Goal: Task Accomplishment & Management: Manage account settings

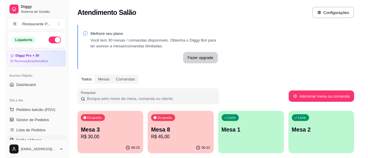
scroll to position [32, 0]
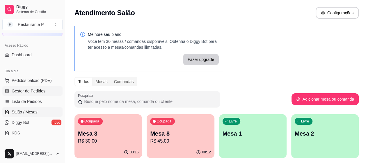
click at [24, 94] on link "Gestor de Pedidos" at bounding box center [32, 90] width 60 height 9
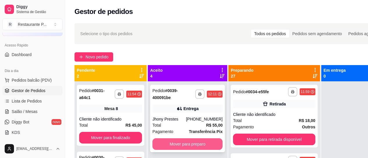
click at [198, 144] on button "Mover para preparo" at bounding box center [188, 145] width 70 height 12
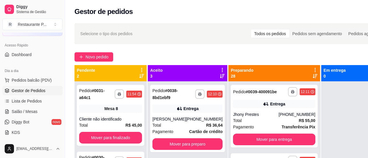
click at [198, 144] on div "**********" at bounding box center [187, 119] width 75 height 68
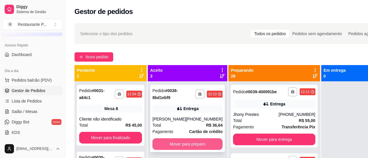
click at [183, 150] on button "Mover para preparo" at bounding box center [188, 145] width 70 height 12
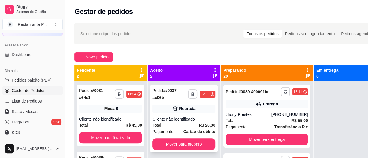
click at [168, 122] on div "Cliente não identificado" at bounding box center [184, 119] width 63 height 6
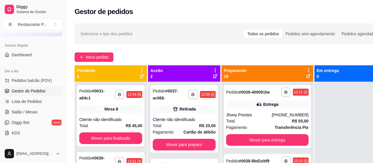
click at [232, 136] on button "Mover para preparo" at bounding box center [240, 135] width 45 height 12
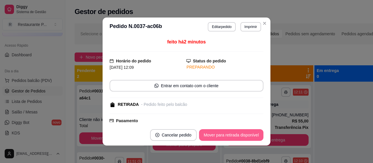
click at [232, 136] on button "Mover para retirada disponível" at bounding box center [231, 135] width 64 height 12
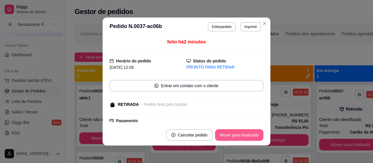
click at [232, 136] on button "Mover para finalizado" at bounding box center [239, 135] width 48 height 12
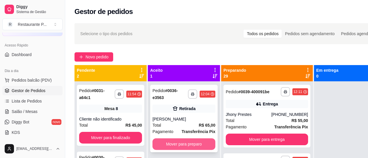
click at [196, 141] on button "Mover para preparo" at bounding box center [184, 145] width 63 height 12
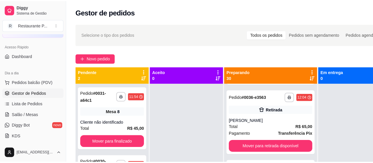
scroll to position [218, 0]
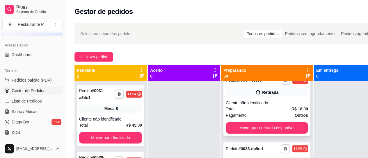
click at [290, 106] on div "Cliente não identificado" at bounding box center [267, 103] width 82 height 6
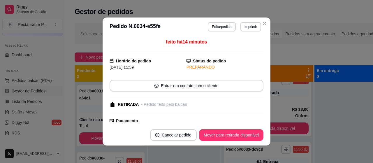
click at [236, 133] on button "Mover para retirada disponível" at bounding box center [231, 135] width 64 height 12
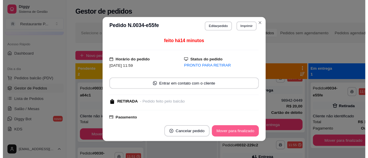
scroll to position [149, 0]
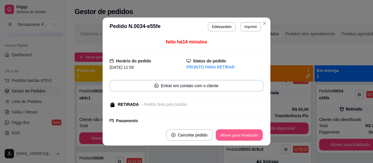
click at [236, 133] on button "Mover para finalizado" at bounding box center [239, 134] width 47 height 11
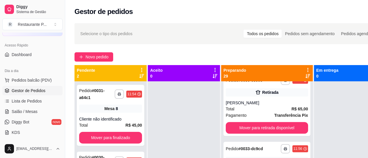
drag, startPoint x: 292, startPoint y: 101, endPoint x: 316, endPoint y: 92, distance: 25.8
click at [319, 80] on div "**********" at bounding box center [231, 144] width 312 height 158
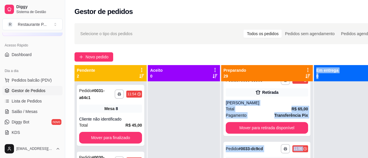
scroll to position [0, 0]
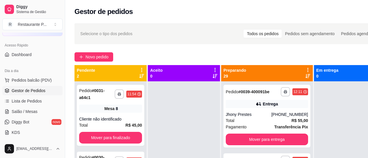
click at [314, 96] on div at bounding box center [350, 161] width 72 height 158
click at [306, 78] on icon at bounding box center [308, 76] width 5 height 5
drag, startPoint x: 299, startPoint y: 94, endPoint x: 297, endPoint y: 99, distance: 5.7
click at [297, 99] on div "**********" at bounding box center [267, 152] width 92 height 175
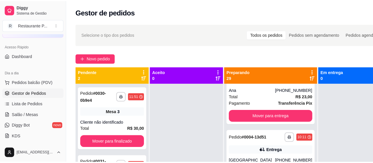
scroll to position [112, 0]
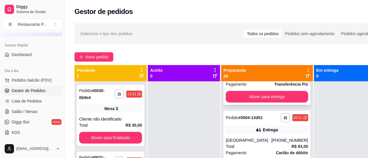
click at [292, 80] on strong "R$ 23,00" at bounding box center [300, 78] width 17 height 5
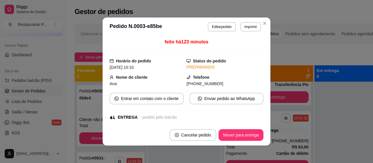
click at [249, 137] on button "Mover para entrega" at bounding box center [240, 135] width 45 height 12
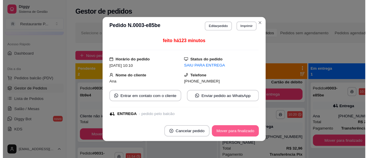
scroll to position [38, 0]
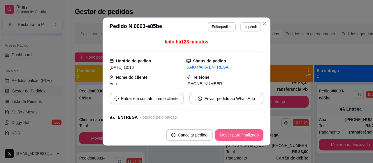
click at [249, 137] on button "Mover para finalizado" at bounding box center [239, 135] width 48 height 12
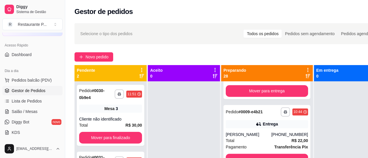
scroll to position [414, 0]
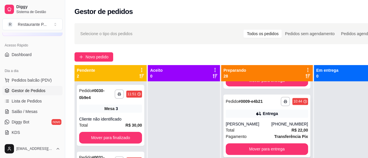
click at [273, 118] on div "Entrega" at bounding box center [267, 114] width 82 height 8
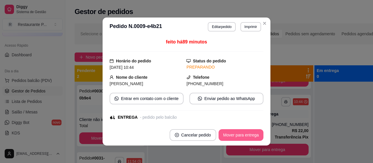
click at [252, 136] on button "Mover para entrega" at bounding box center [240, 135] width 45 height 12
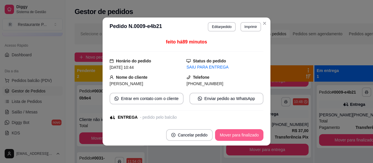
click at [252, 136] on button "Mover para finalizado" at bounding box center [239, 135] width 48 height 12
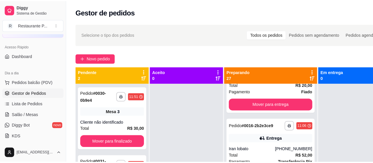
scroll to position [813, 0]
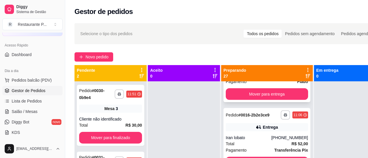
click at [246, 72] on div "[PERSON_NAME]" at bounding box center [249, 69] width 46 height 6
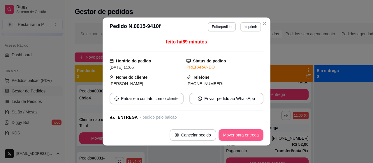
click at [236, 130] on button "Mover para entrega" at bounding box center [240, 135] width 45 height 12
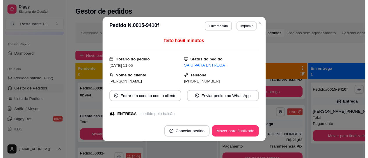
scroll to position [744, 0]
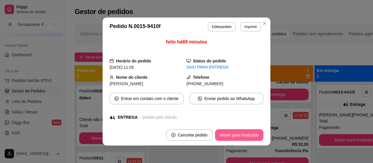
click at [248, 136] on button "Mover para finalizado" at bounding box center [239, 135] width 48 height 12
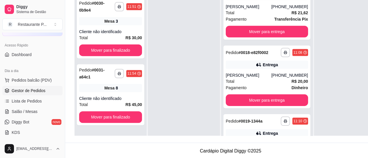
scroll to position [861, 0]
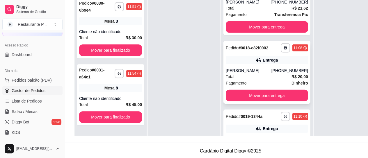
click at [263, 63] on div "Entrega" at bounding box center [270, 60] width 15 height 6
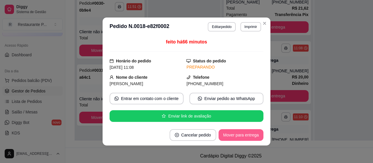
click at [247, 136] on button "Mover para entrega" at bounding box center [240, 135] width 45 height 12
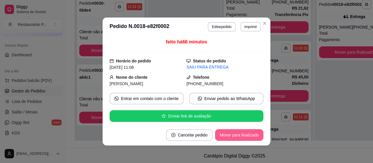
click at [245, 137] on button "Mover para finalizado" at bounding box center [239, 135] width 48 height 12
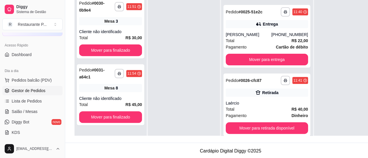
scroll to position [1108, 0]
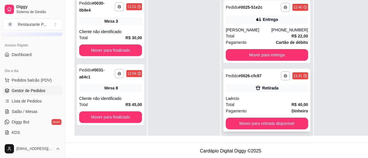
click at [245, 78] on strong "# 0026-cfc87" at bounding box center [250, 76] width 23 height 5
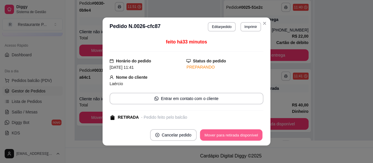
click at [246, 131] on button "Mover para retirada disponível" at bounding box center [231, 134] width 62 height 11
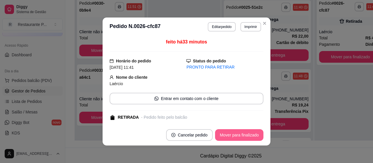
click at [246, 131] on button "Mover para finalizado" at bounding box center [239, 135] width 48 height 12
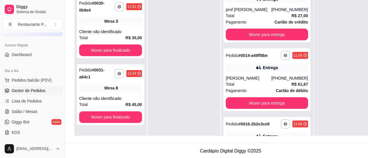
scroll to position [679, 0]
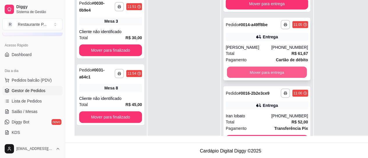
click at [281, 78] on button "Mover para entrega" at bounding box center [267, 72] width 80 height 11
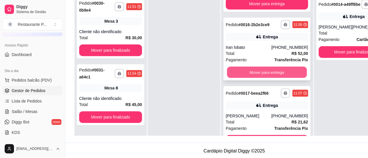
click at [260, 78] on button "Mover para entrega" at bounding box center [267, 72] width 80 height 11
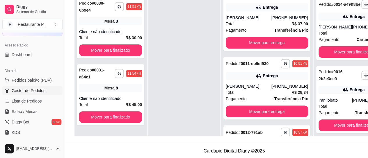
scroll to position [427, 0]
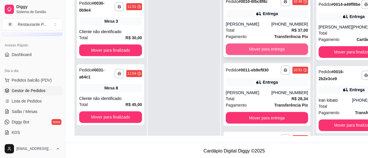
click at [260, 55] on button "Mover para entrega" at bounding box center [267, 49] width 82 height 12
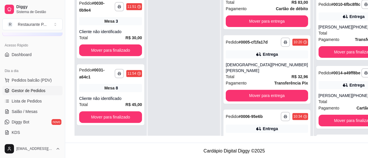
scroll to position [103, 0]
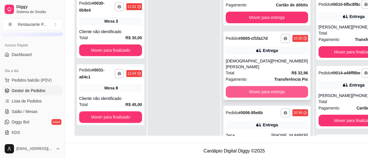
click at [269, 91] on button "Mover para entrega" at bounding box center [267, 92] width 82 height 12
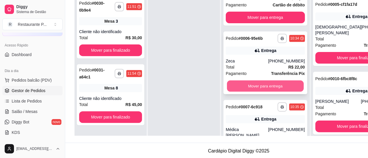
click at [263, 92] on button "Mover para entrega" at bounding box center [265, 86] width 77 height 11
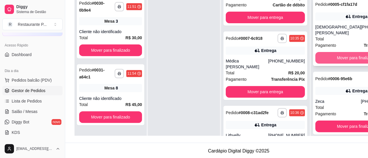
click at [345, 52] on button "Mover para finalizado" at bounding box center [357, 58] width 82 height 12
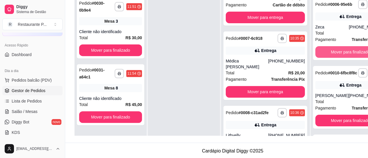
click at [345, 52] on button "Mover para finalizado" at bounding box center [351, 52] width 70 height 12
click at [345, 52] on button "Mover para finalizado" at bounding box center [351, 52] width 68 height 11
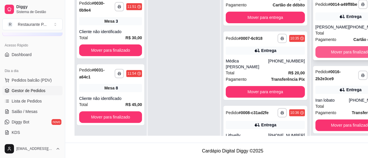
click at [338, 58] on button "Mover para finalizado" at bounding box center [351, 52] width 70 height 12
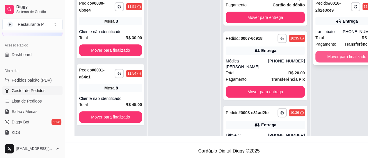
click at [338, 53] on button "Mover para finalizado" at bounding box center [347, 57] width 63 height 12
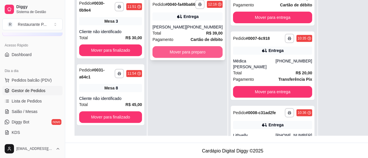
click at [181, 55] on button "Mover para preparo" at bounding box center [188, 52] width 70 height 12
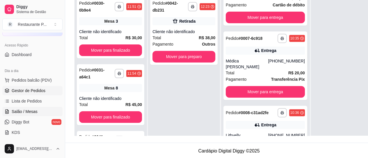
click at [31, 112] on span "Salão / Mesas" at bounding box center [25, 112] width 26 height 6
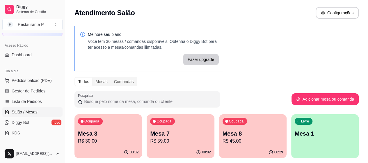
click at [89, 136] on p "Mesa 3" at bounding box center [108, 133] width 61 height 8
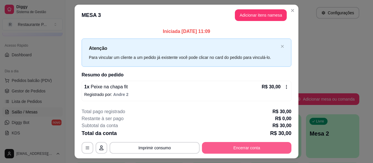
click at [233, 143] on button "Encerrar conta" at bounding box center [246, 148] width 89 height 12
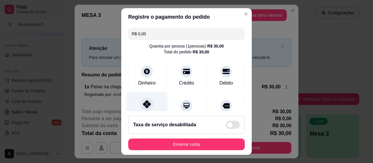
click at [143, 106] on icon at bounding box center [147, 104] width 8 height 8
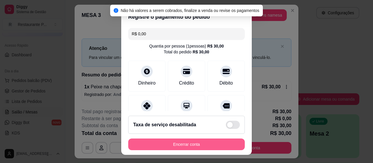
click at [172, 140] on button "Encerrar conta" at bounding box center [186, 144] width 116 height 12
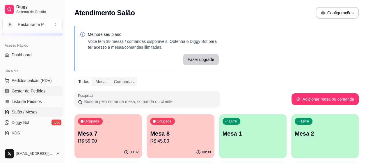
click at [15, 90] on span "Gestor de Pedidos" at bounding box center [29, 91] width 34 height 6
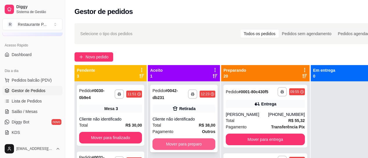
click at [193, 142] on button "Mover para preparo" at bounding box center [184, 145] width 63 height 12
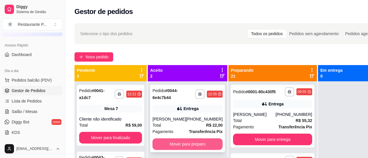
click at [182, 145] on button "Mover para preparo" at bounding box center [188, 145] width 70 height 12
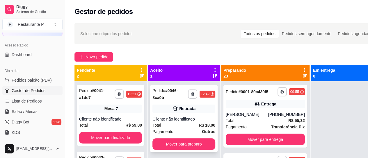
click at [188, 139] on button "Mover para preparo" at bounding box center [184, 145] width 63 height 12
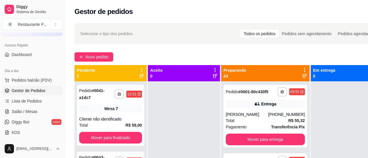
click at [303, 76] on icon at bounding box center [305, 76] width 5 height 5
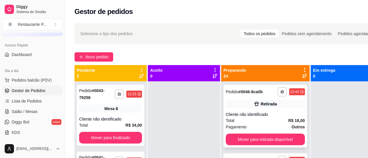
click at [276, 115] on div "**********" at bounding box center [266, 116] width 84 height 63
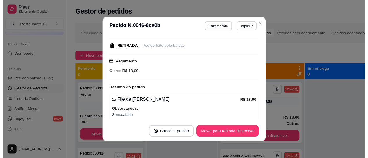
scroll to position [61, 0]
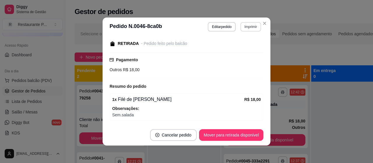
click at [248, 26] on button "Imprimir" at bounding box center [250, 26] width 21 height 9
click at [231, 47] on button "Impressora" at bounding box center [238, 47] width 42 height 9
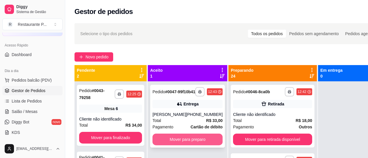
click at [191, 145] on button "Mover para preparo" at bounding box center [188, 140] width 70 height 12
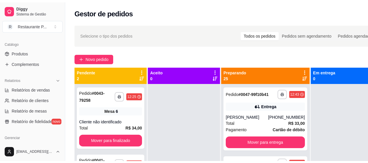
scroll to position [148, 0]
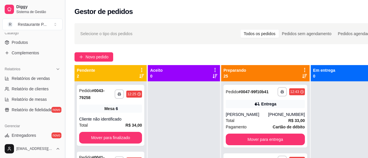
click at [63, 92] on button "Toggle Sidebar" at bounding box center [65, 79] width 5 height 158
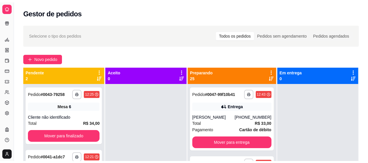
scroll to position [110, 0]
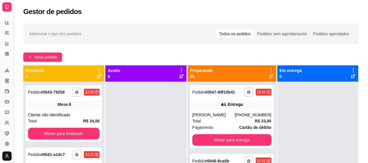
click at [15, 85] on button "Toggle Sidebar" at bounding box center [13, 81] width 5 height 163
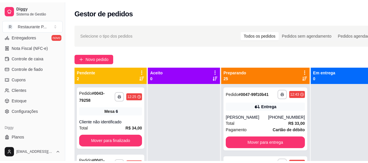
scroll to position [256, 0]
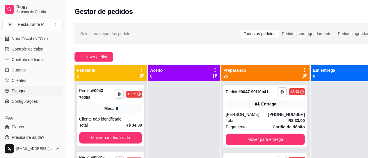
click at [21, 89] on span "Estoque" at bounding box center [19, 91] width 15 height 6
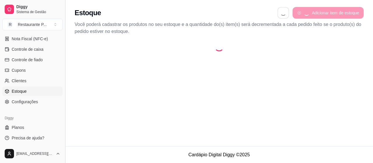
select select "QUANTITY_ORDER"
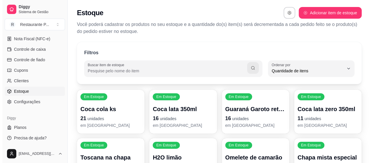
scroll to position [6, 0]
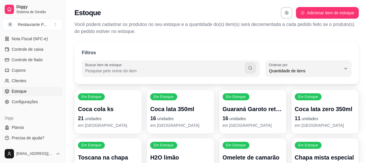
click at [142, 72] on input "Buscar item de estoque" at bounding box center [164, 71] width 159 height 6
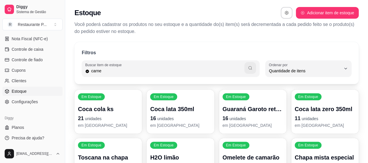
type input "carne"
click at [247, 65] on button "button" at bounding box center [251, 68] width 12 height 12
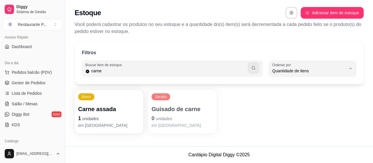
scroll to position [36, 0]
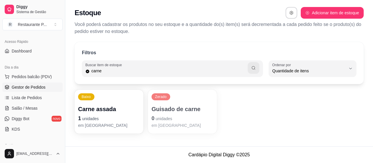
click at [31, 87] on span "Gestor de Pedidos" at bounding box center [29, 87] width 34 height 6
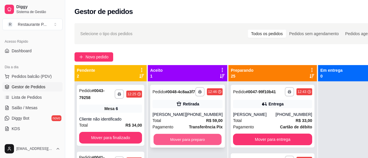
click at [195, 144] on button "Mover para preparo" at bounding box center [188, 139] width 68 height 11
click at [195, 146] on button "Mover para preparo" at bounding box center [188, 140] width 70 height 12
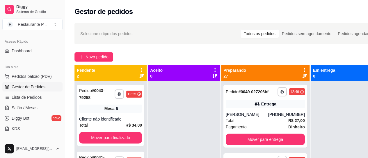
click at [105, 49] on div "**********" at bounding box center [229, 125] width 328 height 211
click at [99, 56] on span "Novo pedido" at bounding box center [97, 57] width 23 height 6
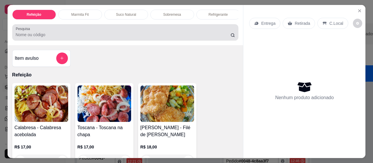
click at [55, 36] on input "Pesquisa" at bounding box center [123, 35] width 215 height 6
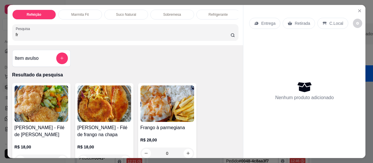
type input "fr"
click at [58, 104] on img at bounding box center [42, 103] width 54 height 36
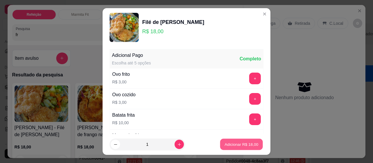
click at [232, 140] on button "Adicionar R$ 18,00" at bounding box center [241, 144] width 43 height 11
type input "1"
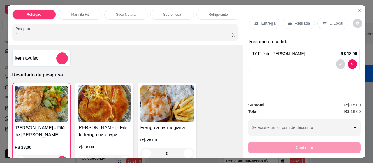
click at [265, 20] on p "Entrega" at bounding box center [268, 23] width 14 height 6
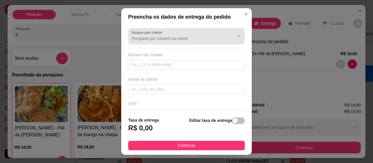
click at [171, 37] on input "Busque pelo cliente" at bounding box center [178, 39] width 93 height 6
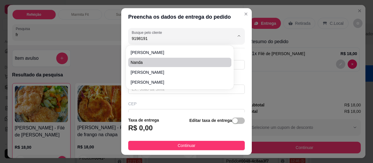
click at [140, 61] on span "Nanda" at bounding box center [176, 62] width 92 height 6
type input "Nanda"
type input "91981914942"
type input "Nanda"
type input "66910000"
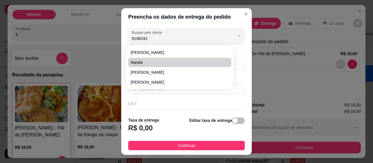
type input "Rua Quinze de Novembro"
type input "48"
type input "[GEOGRAPHIC_DATA]"
type input "Próximo a [DEMOGRAPHIC_DATA]"
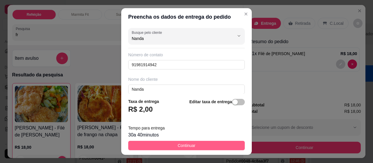
click at [172, 143] on button "Continuar" at bounding box center [186, 145] width 116 height 9
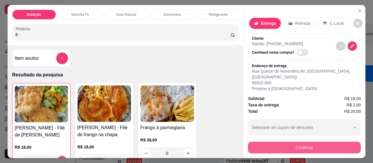
click at [296, 144] on button "Continuar" at bounding box center [304, 148] width 113 height 12
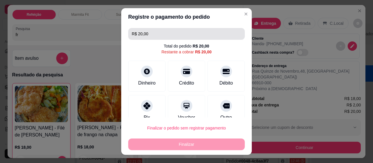
click at [172, 33] on input "R$ 20,00" at bounding box center [187, 34] width 110 height 12
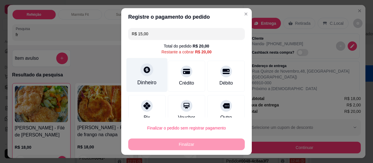
click at [147, 80] on div "Dinheiro" at bounding box center [146, 83] width 19 height 8
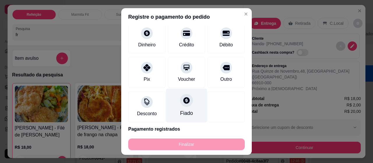
click at [173, 102] on div "Fiado" at bounding box center [186, 106] width 41 height 34
type input "R$ 0,00"
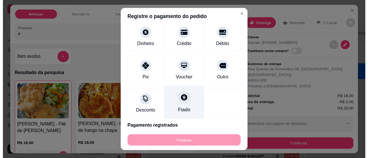
scroll to position [32, 0]
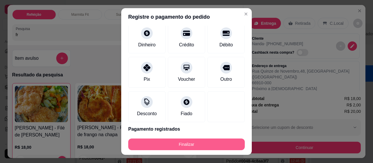
click at [188, 147] on button "Finalizar" at bounding box center [186, 144] width 116 height 12
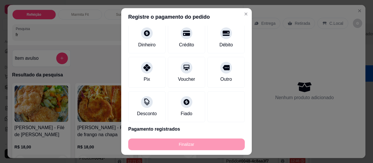
type input "0"
type input "-R$ 20,00"
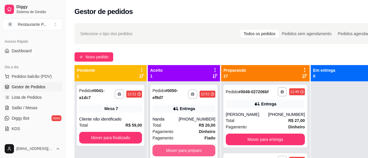
click at [195, 149] on button "Mover para preparo" at bounding box center [184, 151] width 63 height 12
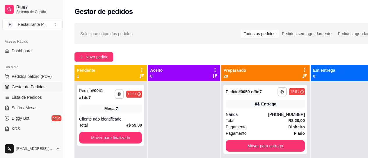
click at [303, 76] on icon at bounding box center [305, 76] width 5 height 4
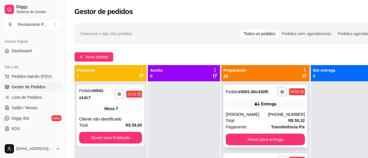
click at [282, 118] on div "[PHONE_NUMBER]" at bounding box center [287, 115] width 37 height 6
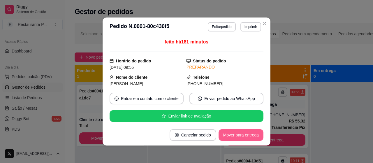
click at [242, 133] on button "Mover para entrega" at bounding box center [240, 135] width 45 height 12
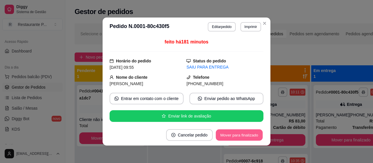
click at [239, 134] on button "Mover para finalizado" at bounding box center [239, 134] width 47 height 11
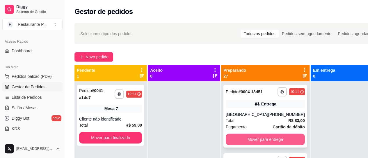
click at [259, 138] on button "Mover para entrega" at bounding box center [265, 140] width 79 height 12
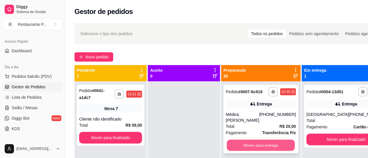
click at [263, 143] on button "Mover para entrega" at bounding box center [261, 145] width 68 height 11
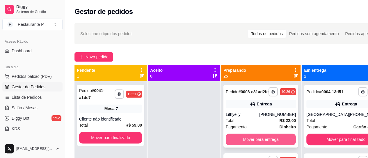
click at [261, 145] on button "Mover para entrega" at bounding box center [261, 140] width 70 height 12
click at [263, 143] on button "Mover para entrega" at bounding box center [261, 139] width 68 height 11
click at [268, 139] on button "Mover para entrega" at bounding box center [261, 140] width 70 height 12
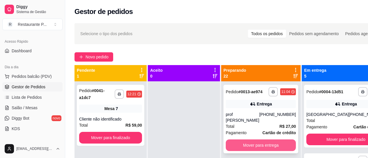
click at [260, 140] on button "Mover para entrega" at bounding box center [261, 146] width 70 height 12
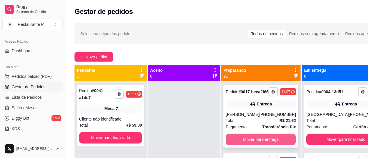
click at [259, 142] on button "Mover para entrega" at bounding box center [261, 140] width 70 height 12
click at [263, 139] on button "Mover para entrega" at bounding box center [261, 140] width 70 height 12
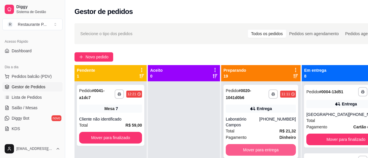
click at [268, 148] on button "Mover para entrega" at bounding box center [261, 150] width 70 height 12
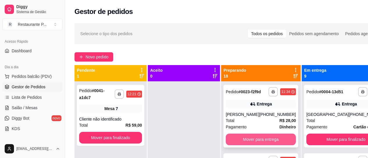
click at [263, 138] on button "Mover para entrega" at bounding box center [261, 140] width 70 height 12
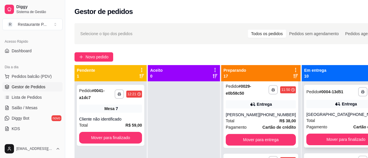
scroll to position [151, 0]
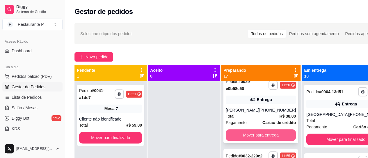
click at [280, 132] on button "Mover para entrega" at bounding box center [261, 136] width 70 height 12
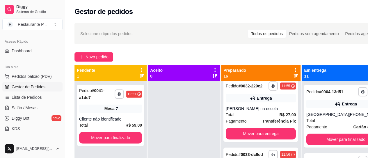
scroll to position [152, 0]
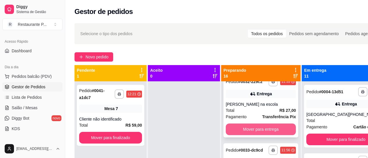
click at [282, 130] on button "Mover para entrega" at bounding box center [261, 130] width 70 height 12
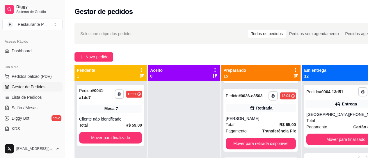
scroll to position [214, 0]
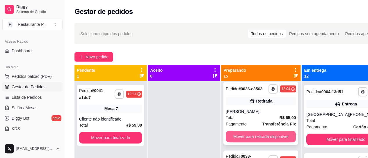
click at [270, 141] on button "Mover para retirada disponível" at bounding box center [261, 137] width 70 height 12
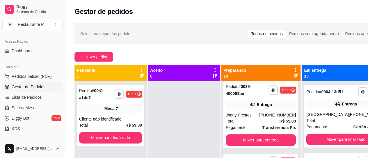
scroll to position [295, 0]
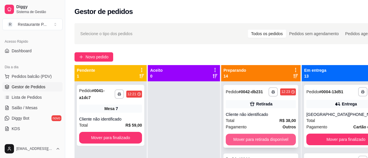
click at [275, 146] on button "Mover para retirada disponível" at bounding box center [261, 140] width 70 height 12
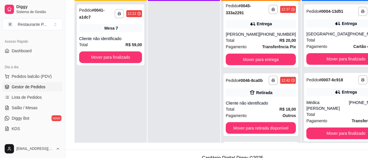
scroll to position [507, 0]
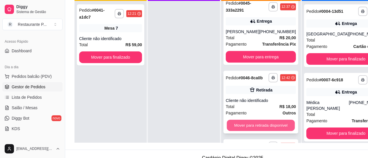
click at [269, 131] on button "Mover para retirada disponível" at bounding box center [261, 125] width 68 height 11
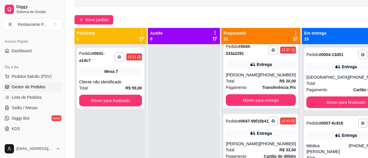
scroll to position [21, 0]
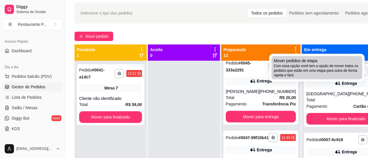
click at [312, 68] on span "Com essa opção você tem a opção de mover todos os pedidos que estão em uma etap…" at bounding box center [317, 71] width 86 height 14
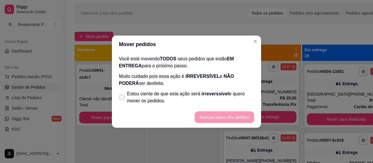
click at [123, 97] on icon at bounding box center [121, 97] width 5 height 3
click at [122, 98] on input "Estou ciente de que esta ação será irreverssível e quero mover os pedidos." at bounding box center [121, 100] width 4 height 4
checkbox input "true"
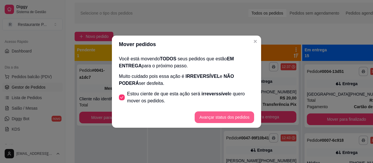
click at [216, 114] on button "Avançar status dos pedidos" at bounding box center [224, 117] width 59 height 12
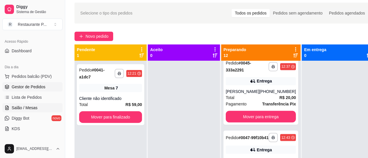
click at [19, 107] on span "Salão / Mesas" at bounding box center [25, 108] width 26 height 6
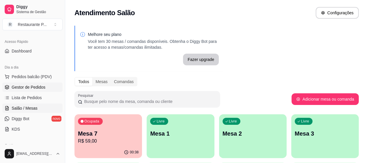
click at [27, 88] on span "Gestor de Pedidos" at bounding box center [29, 87] width 34 height 6
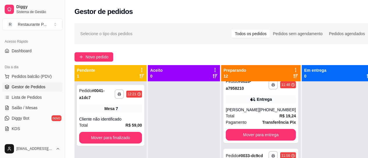
scroll to position [85, 0]
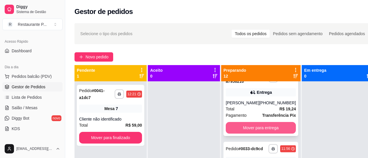
click at [274, 126] on button "Mover para entrega" at bounding box center [261, 128] width 70 height 12
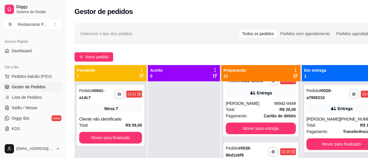
scroll to position [91, 0]
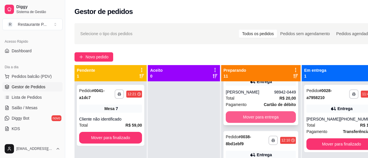
click at [285, 121] on button "Mover para entrega" at bounding box center [261, 118] width 70 height 12
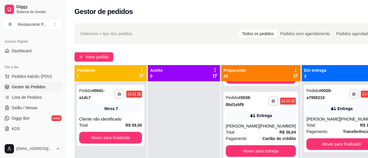
scroll to position [63, 0]
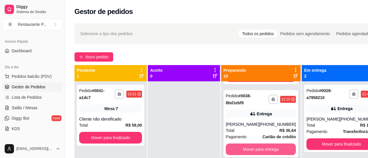
click at [266, 146] on button "Mover para entrega" at bounding box center [261, 150] width 70 height 12
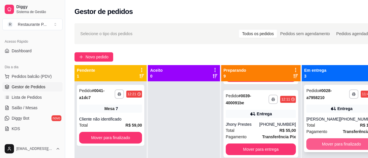
click at [333, 147] on button "Mover para finalizado" at bounding box center [342, 145] width 70 height 12
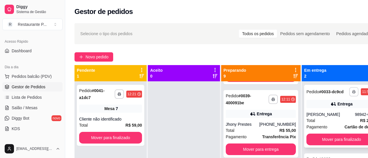
click at [352, 93] on icon "button" at bounding box center [353, 91] width 3 height 3
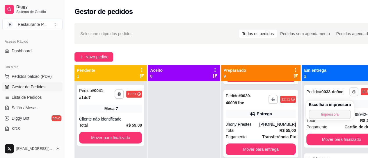
click at [331, 115] on button "Impressora" at bounding box center [330, 114] width 42 height 9
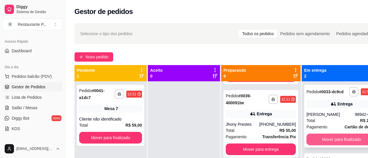
click at [332, 145] on button "Mover para finalizado" at bounding box center [342, 140] width 70 height 12
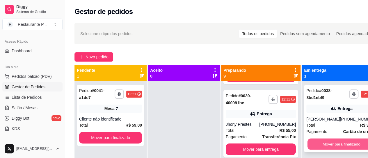
click at [347, 143] on button "Mover para finalizado" at bounding box center [342, 144] width 68 height 11
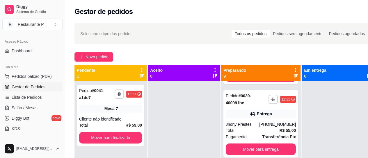
click at [37, 82] on ul "Pedidos balcão (PDV) Gestor de Pedidos Lista de Pedidos Salão / Mesas Diggy Bot…" at bounding box center [32, 103] width 60 height 62
click at [29, 82] on link "Gestor de Pedidos" at bounding box center [32, 86] width 60 height 9
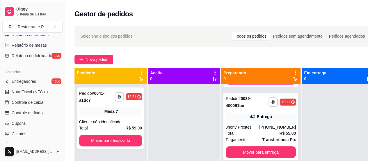
scroll to position [214, 0]
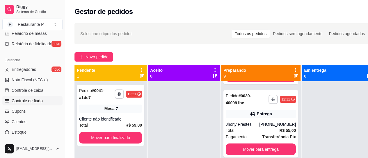
click at [34, 100] on span "Controle de fiado" at bounding box center [27, 101] width 31 height 6
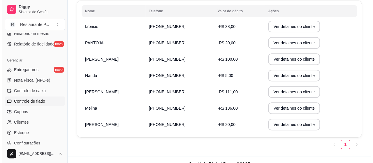
scroll to position [102, 0]
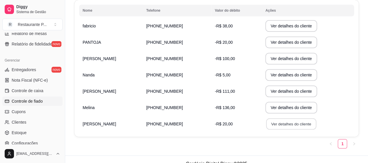
click at [276, 126] on button "Ver detalhes do cliente" at bounding box center [291, 123] width 50 height 11
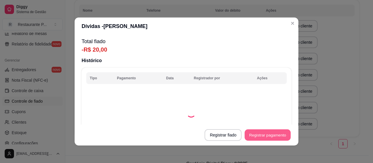
click at [277, 136] on button "Registrar pagamento" at bounding box center [268, 134] width 46 height 11
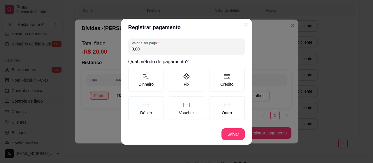
click at [156, 48] on input "0,00" at bounding box center [187, 49] width 110 height 6
type input "20,00"
click at [183, 75] on icon at bounding box center [186, 76] width 7 height 7
click at [173, 72] on button "Pix" at bounding box center [170, 69] width 5 height 5
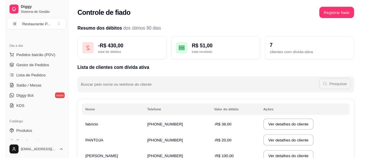
scroll to position [47, 0]
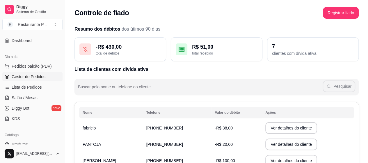
click at [40, 76] on span "Gestor de Pedidos" at bounding box center [29, 77] width 34 height 6
